Goal: Task Accomplishment & Management: Use online tool/utility

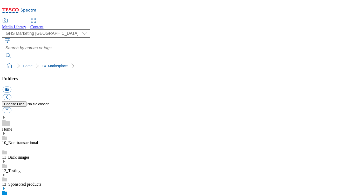
select select "flare-ghs-mktg"
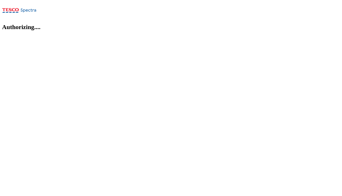
select select "flare-ghs-mktg"
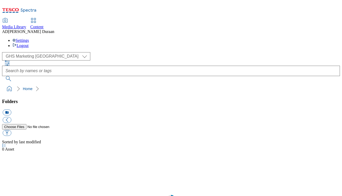
select select "flare-ghs-mktg"
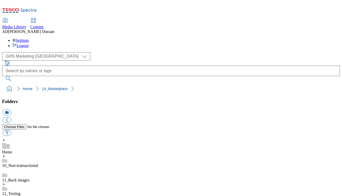
scroll to position [161, 0]
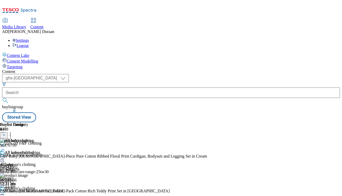
select select "ghs-[GEOGRAPHIC_DATA]"
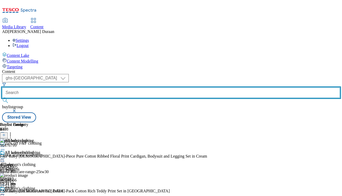
click at [119, 87] on input "text" at bounding box center [170, 92] width 337 height 10
click at [118, 87] on input "text" at bounding box center [170, 92] width 337 height 10
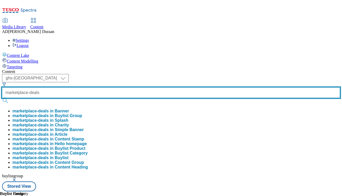
type input "marketplace-deals"
click at [2, 98] on button "submit" at bounding box center [5, 100] width 7 height 5
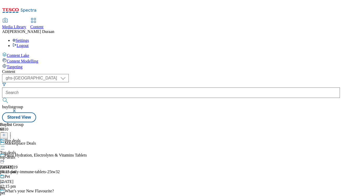
scroll to position [402, 0]
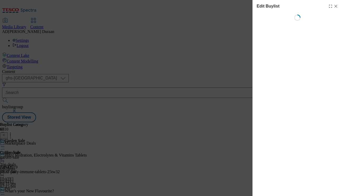
select select "evergreen"
select select "Banner"
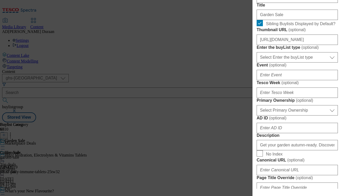
scroll to position [180, 0]
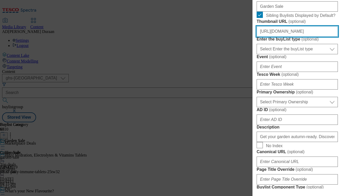
click at [294, 37] on input "[URL][DOMAIN_NAME]" at bounding box center [296, 31] width 81 height 10
paste input "[URL][DOMAIN_NAME][PERSON_NAME]"
type input "[URL][DOMAIN_NAME][PERSON_NAME]"
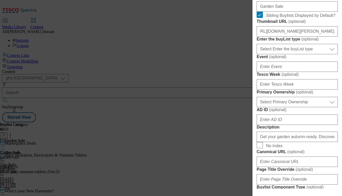
scroll to position [0, 0]
drag, startPoint x: 339, startPoint y: 78, endPoint x: 336, endPoint y: 104, distance: 25.6
click at [339, 78] on div "Edit Buylist Locale Select locale English Welsh Tags 1 tags selected fnf market…" at bounding box center [296, 94] width 89 height 188
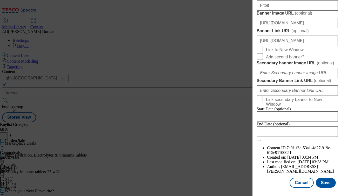
scroll to position [582, 0]
click at [328, 184] on button "Save" at bounding box center [325, 183] width 20 height 10
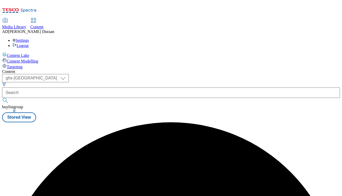
scroll to position [0, 0]
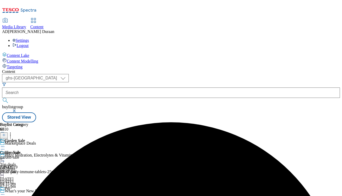
click at [4, 146] on circle at bounding box center [4, 146] width 1 height 1
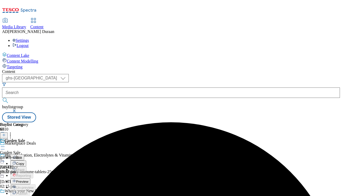
click at [28, 179] on span "Preview" at bounding box center [22, 181] width 12 height 4
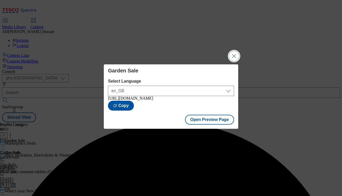
click at [236, 52] on button "Close Modal" at bounding box center [234, 56] width 10 height 10
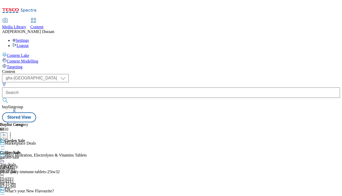
scroll to position [104, 0]
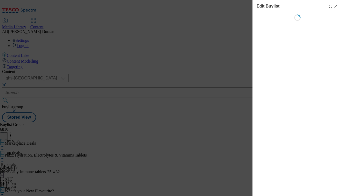
select select "evergreen"
select select "Banner"
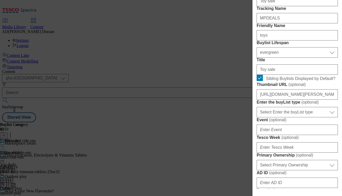
scroll to position [0, 0]
click at [262, 81] on input "Sibling Buylists Displayed by Default?" at bounding box center [259, 78] width 6 height 6
checkbox input "false"
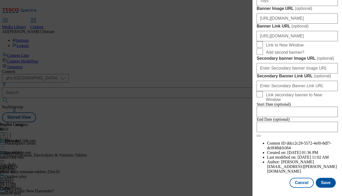
scroll to position [582, 0]
click at [323, 183] on button "Save" at bounding box center [325, 183] width 20 height 10
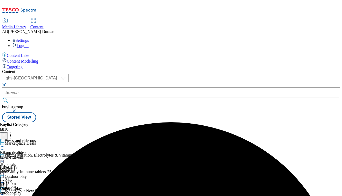
scroll to position [81, 0]
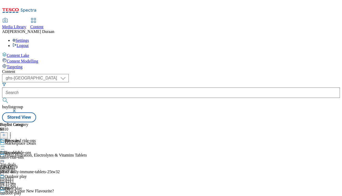
scroll to position [62, 0]
click at [38, 167] on div "top-deals" at bounding box center [19, 169] width 38 height 5
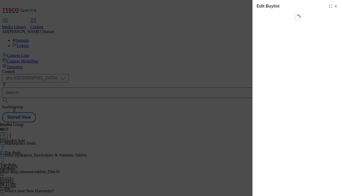
select select "evergreen"
select select "Banner"
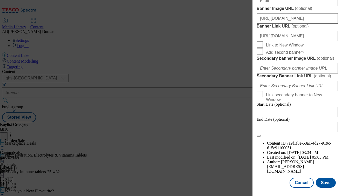
scroll to position [582, 0]
drag, startPoint x: 327, startPoint y: 181, endPoint x: 324, endPoint y: 180, distance: 3.5
click at [327, 181] on button "Save" at bounding box center [325, 183] width 20 height 10
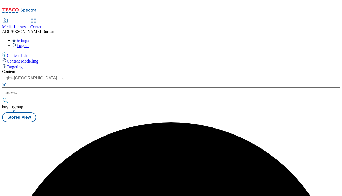
scroll to position [0, 0]
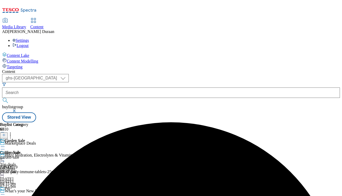
click at [5, 144] on icon at bounding box center [2, 146] width 5 height 5
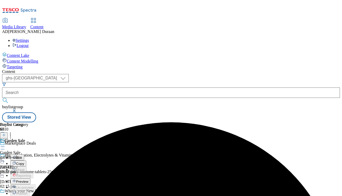
click at [28, 179] on span "Preview" at bounding box center [22, 181] width 12 height 4
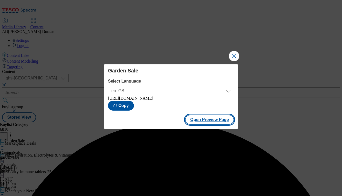
click at [212, 124] on button "Open Preview Page" at bounding box center [209, 120] width 49 height 10
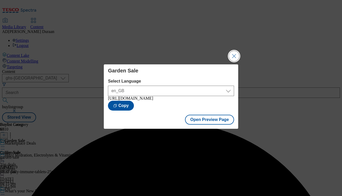
click at [232, 53] on button "Close Modal" at bounding box center [234, 56] width 10 height 10
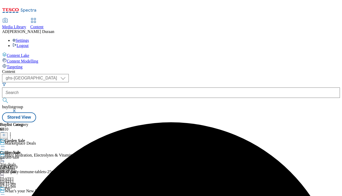
scroll to position [95, 0]
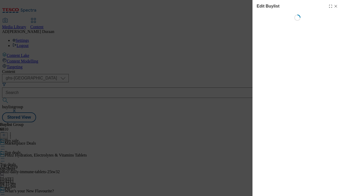
select select "evergreen"
select select "Banner"
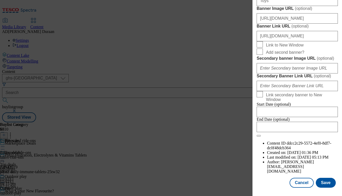
scroll to position [582, 0]
click at [331, 185] on button "Save" at bounding box center [325, 183] width 20 height 10
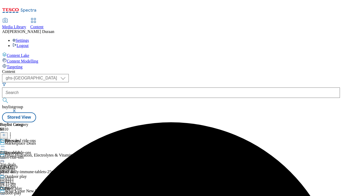
scroll to position [93, 0]
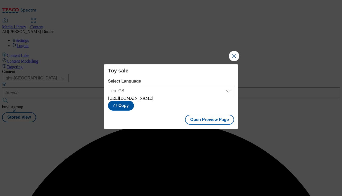
scroll to position [0, 0]
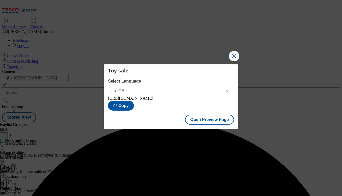
drag, startPoint x: 235, startPoint y: 50, endPoint x: 236, endPoint y: 64, distance: 14.0
click at [235, 51] on button "Close Modal" at bounding box center [234, 56] width 10 height 10
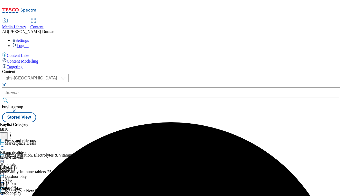
scroll to position [55, 0]
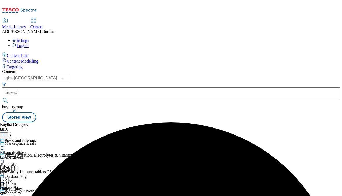
scroll to position [84, 0]
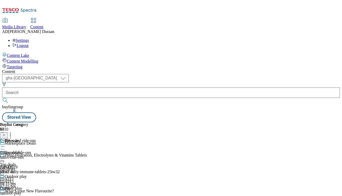
scroll to position [0, 0]
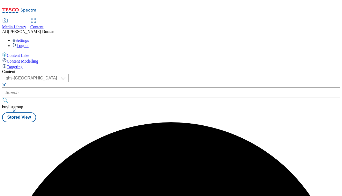
scroll to position [0, 0]
